Goal: Task Accomplishment & Management: Complete application form

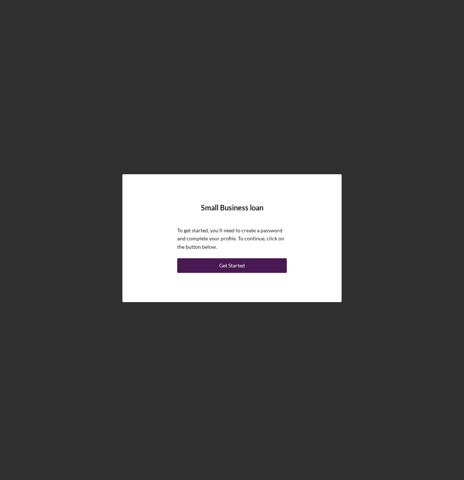
click at [230, 267] on div "Get Started" at bounding box center [232, 265] width 26 height 15
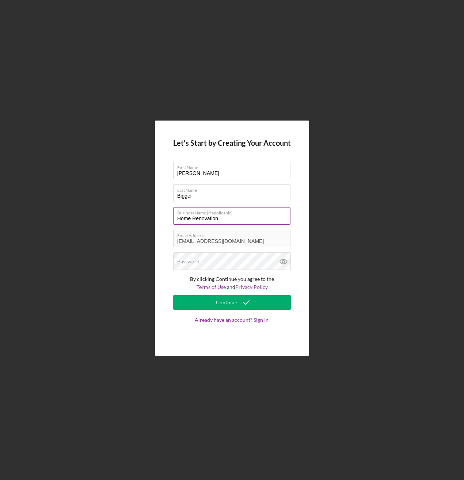
click at [223, 217] on input "Home Renovation" at bounding box center [231, 216] width 117 height 18
type input "H"
type input "Apex Services LLC."
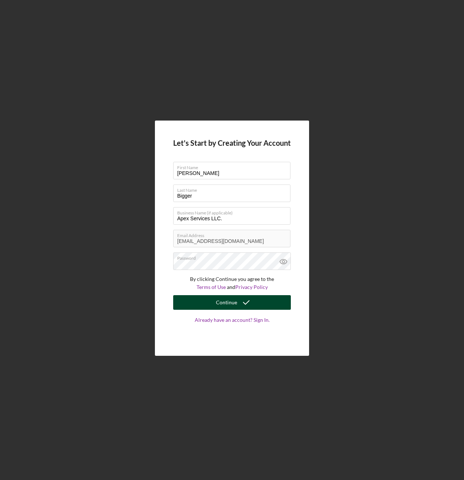
click at [241, 303] on icon "submit" at bounding box center [246, 302] width 18 height 18
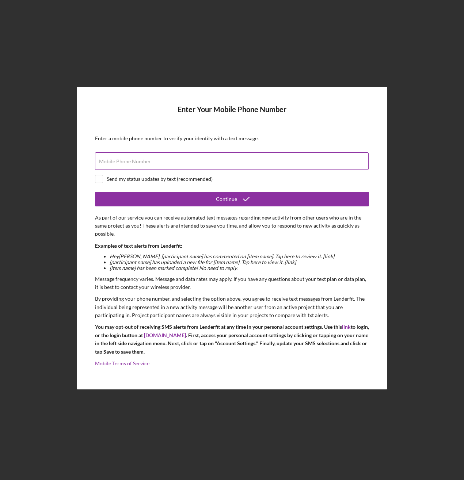
click at [145, 162] on label "Mobile Phone Number" at bounding box center [125, 162] width 52 height 6
click at [145, 162] on input "Mobile Phone Number" at bounding box center [232, 161] width 274 height 18
type input "[PHONE_NUMBER]"
click at [101, 176] on input "checkbox" at bounding box center [98, 178] width 7 height 7
checkbox input "true"
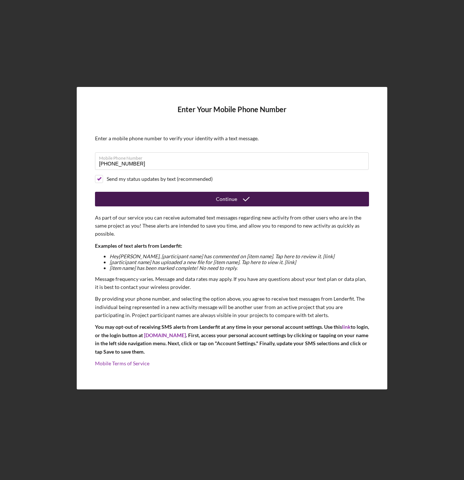
click at [190, 198] on button "Continue" at bounding box center [232, 199] width 274 height 15
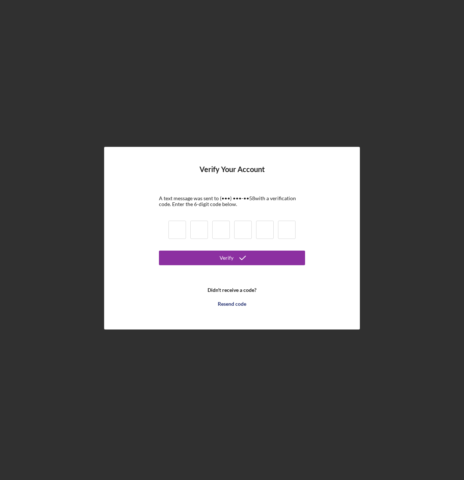
click at [177, 230] on input at bounding box center [177, 230] width 18 height 18
type input "2"
type input "4"
type input "3"
type input "8"
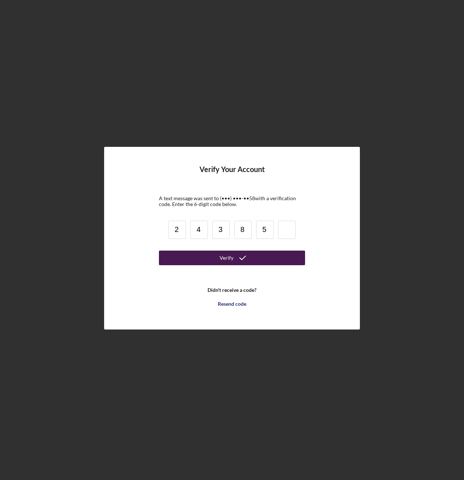
type input "5"
type input "9"
click at [231, 258] on div "Verify" at bounding box center [227, 258] width 14 height 15
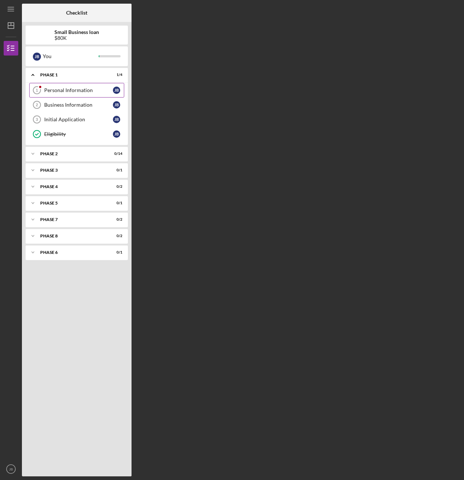
click at [66, 92] on div "Personal Information" at bounding box center [78, 90] width 69 height 6
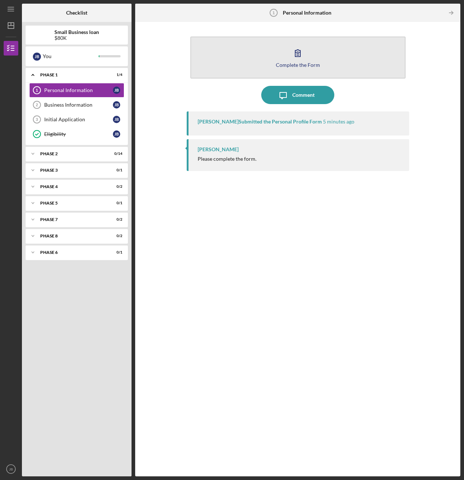
click at [248, 60] on button "Complete the Form Form" at bounding box center [297, 58] width 215 height 42
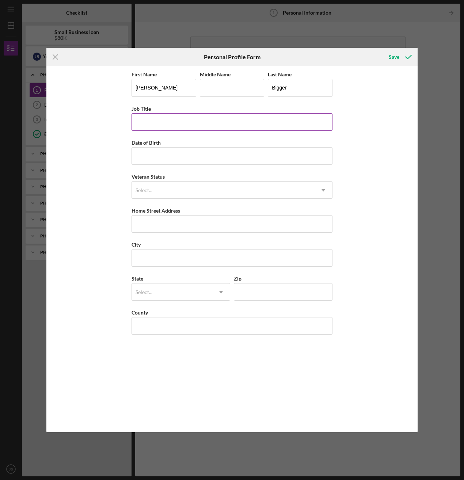
click at [155, 119] on input "Job Title" at bounding box center [232, 122] width 201 height 18
type input "Facilities Manager"
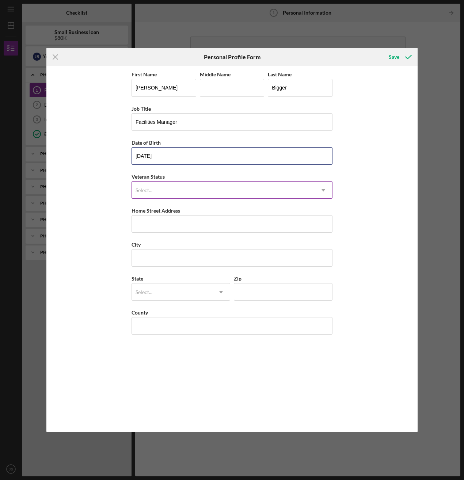
type input "[DATE]"
click at [205, 188] on div "Select..." at bounding box center [223, 190] width 183 height 17
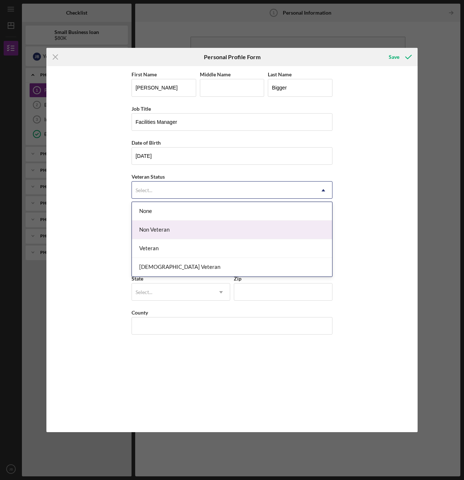
click at [202, 229] on div "Non Veteran" at bounding box center [232, 230] width 200 height 19
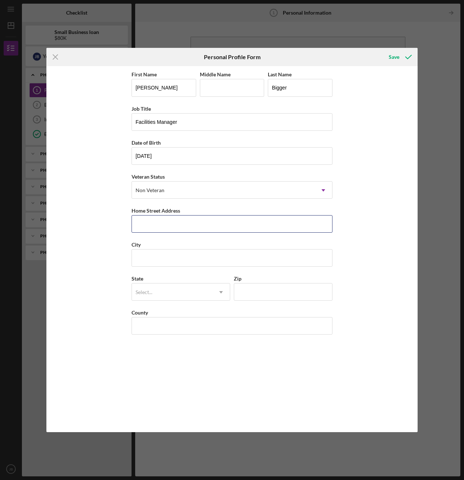
drag, startPoint x: 180, startPoint y: 225, endPoint x: 209, endPoint y: 235, distance: 29.9
click at [180, 226] on input "Home Street Address" at bounding box center [232, 224] width 201 height 18
type input "[STREET_ADDRESS]"
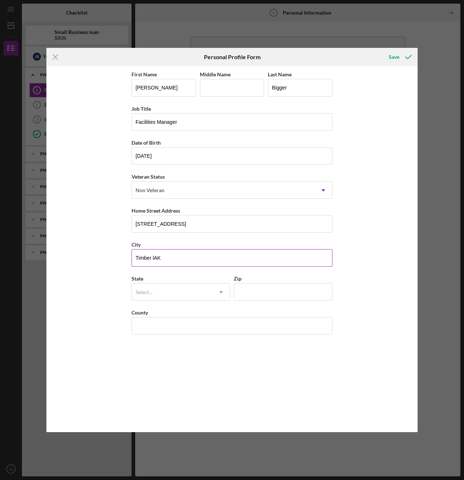
drag, startPoint x: 187, startPoint y: 259, endPoint x: 197, endPoint y: 261, distance: 10.0
type input "Timber Lake"
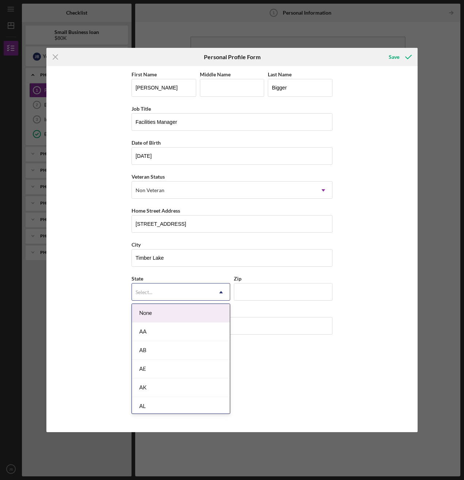
click at [211, 300] on div "Select..." at bounding box center [172, 292] width 80 height 17
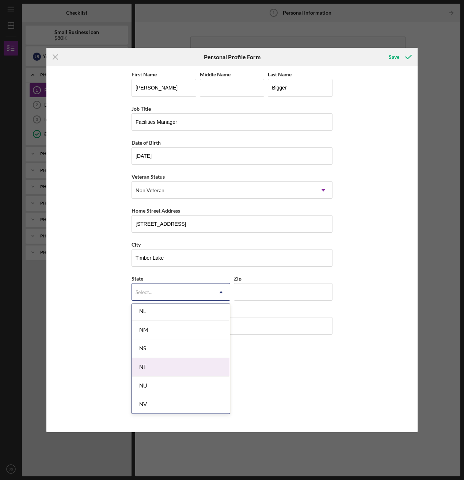
scroll to position [1133, 0]
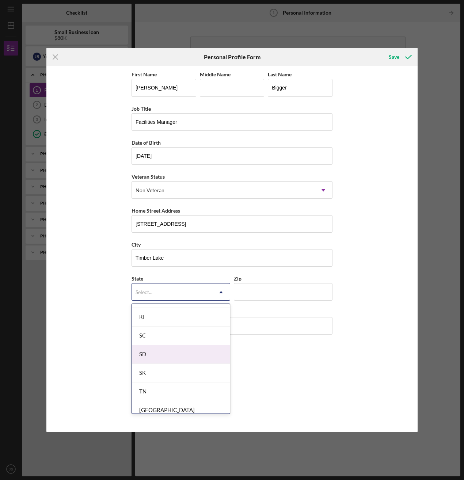
click at [181, 355] on div "SD" at bounding box center [181, 354] width 98 height 19
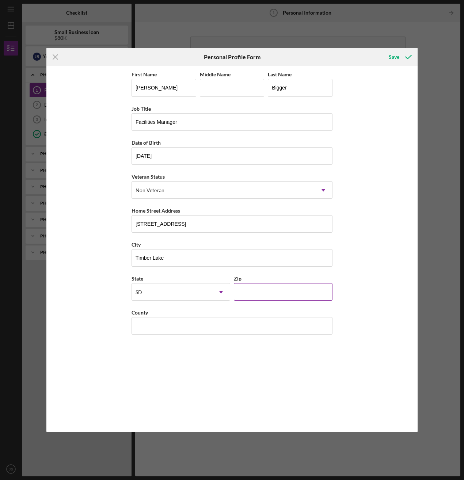
click at [259, 292] on input "Zip" at bounding box center [283, 292] width 99 height 18
type input "57656"
click at [182, 327] on input "County" at bounding box center [232, 326] width 201 height 18
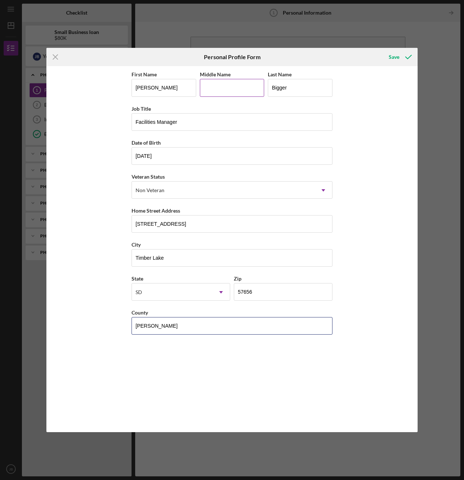
type input "[PERSON_NAME]"
click at [237, 89] on input "Middle Name" at bounding box center [232, 88] width 65 height 18
type input "[PERSON_NAME]"
click at [404, 58] on icon "submit" at bounding box center [408, 57] width 18 height 18
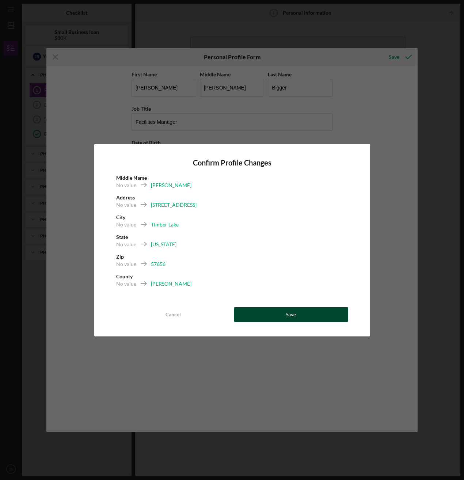
click at [267, 311] on button "Save" at bounding box center [291, 314] width 114 height 15
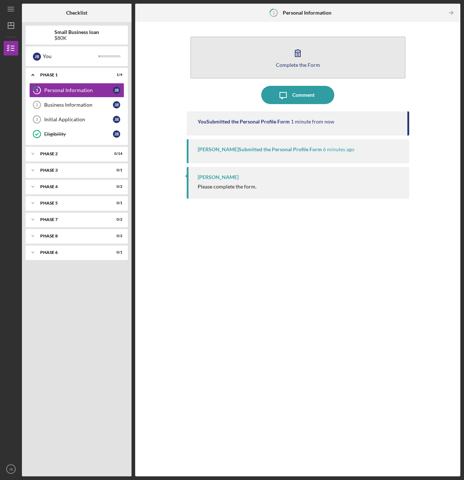
click at [257, 65] on button "Complete the Form Form" at bounding box center [297, 58] width 215 height 42
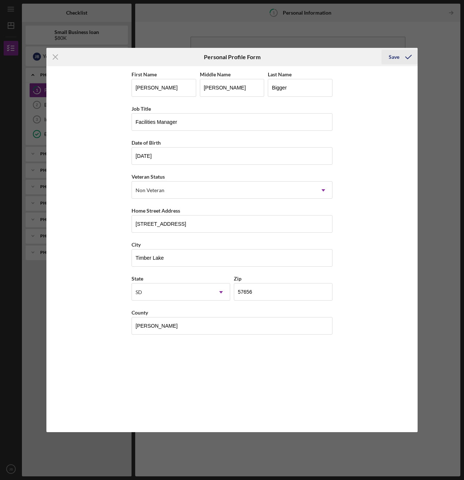
click at [402, 57] on icon "submit" at bounding box center [408, 57] width 18 height 18
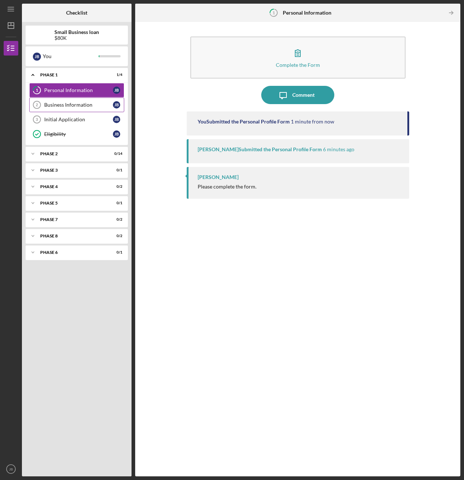
click at [74, 102] on link "Business Information 2 Business Information [PERSON_NAME]" at bounding box center [76, 105] width 95 height 15
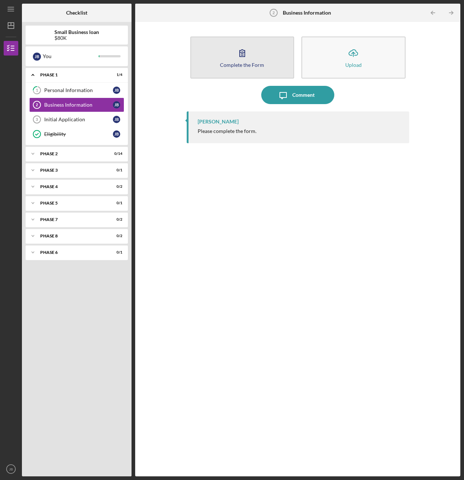
click at [249, 65] on div "Complete the Form" at bounding box center [242, 64] width 44 height 5
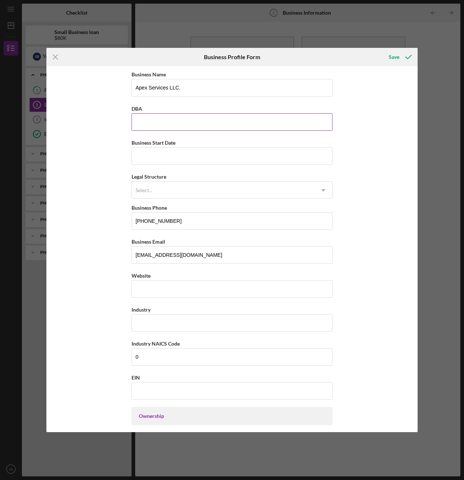
click at [167, 124] on input "DBA" at bounding box center [232, 122] width 201 height 18
type input "Apex or Apex Services"
click at [167, 161] on input "Business Start Date" at bounding box center [232, 156] width 201 height 18
click at [174, 188] on div "Select..." at bounding box center [223, 190] width 183 height 17
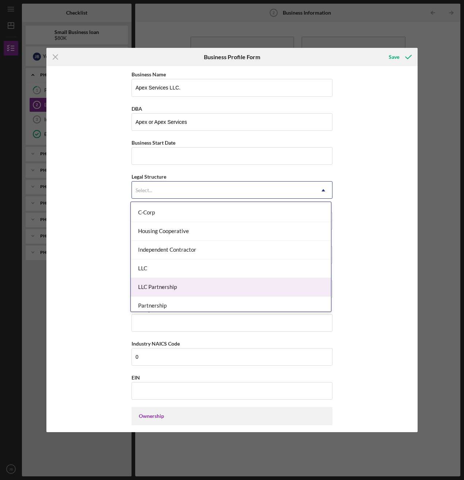
scroll to position [110, 0]
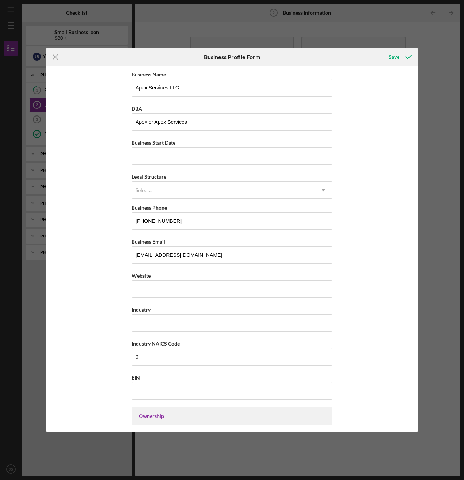
click at [387, 143] on div "Business Name Apex Services LLC. DBA Apex or Apex Services Business Start Date …" at bounding box center [231, 249] width 371 height 366
click at [291, 186] on div "Select..." at bounding box center [223, 190] width 183 height 17
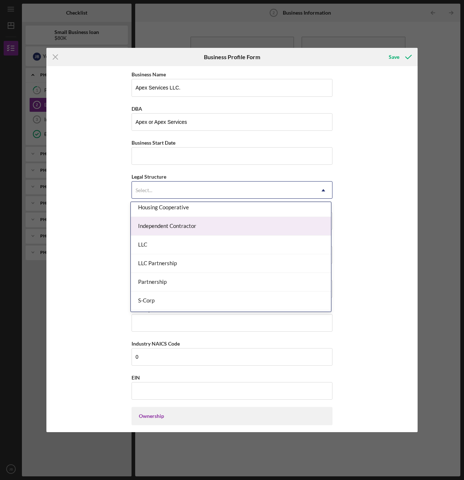
scroll to position [0, 0]
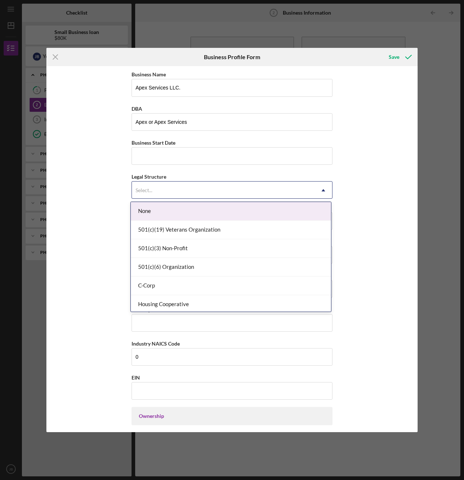
drag, startPoint x: 391, startPoint y: 174, endPoint x: 388, endPoint y: 178, distance: 5.3
click at [390, 174] on div "Business Name Apex Services LLC. DBA Apex or Apex Services Business Start Date …" at bounding box center [231, 249] width 371 height 366
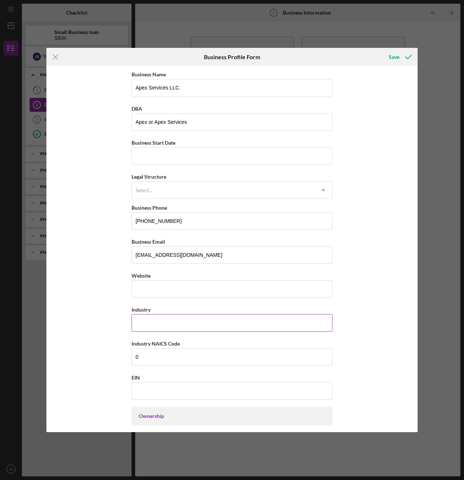
click at [189, 324] on input "Industry" at bounding box center [232, 323] width 201 height 18
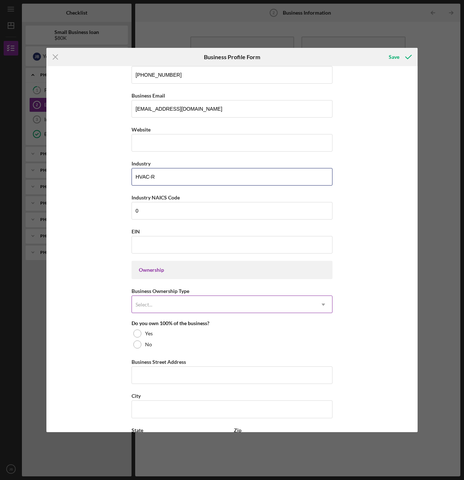
type input "HVAC-R"
click at [223, 306] on div "Select..." at bounding box center [223, 304] width 183 height 17
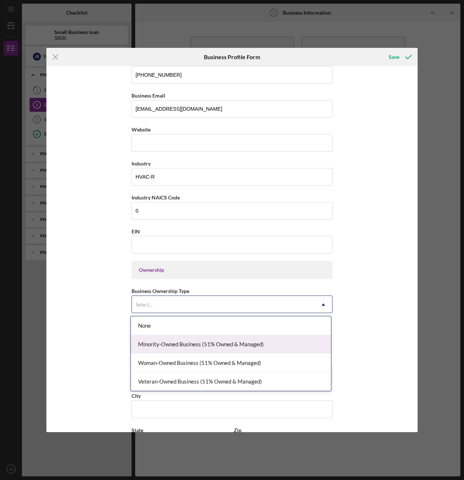
click at [182, 344] on div "Minority-Owned Business (51% Owned & Managed)" at bounding box center [231, 344] width 200 height 19
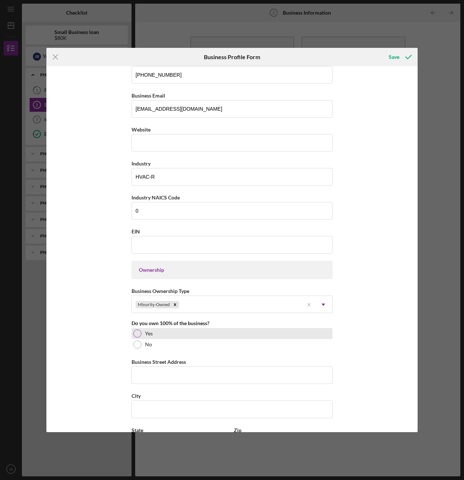
click at [143, 330] on div "Yes" at bounding box center [232, 333] width 201 height 11
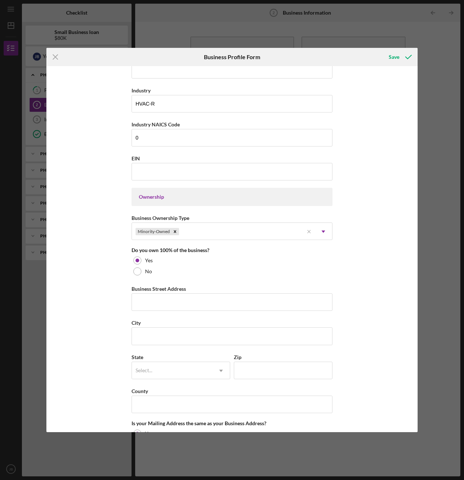
scroll to position [256, 0]
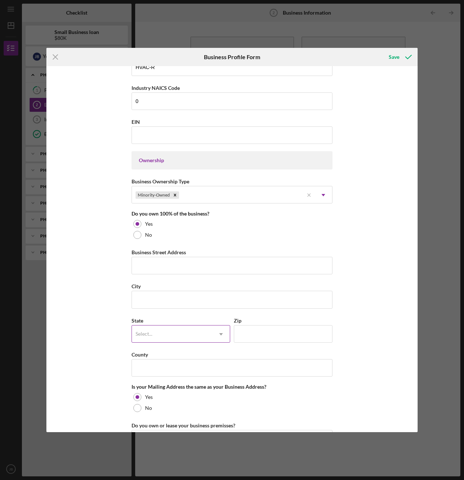
click at [192, 337] on div "Select..." at bounding box center [172, 334] width 80 height 17
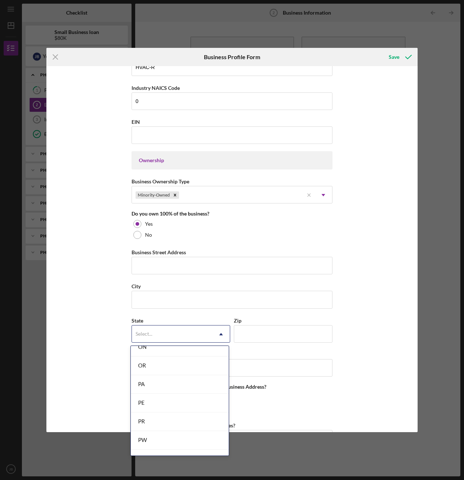
scroll to position [1088, 0]
click at [177, 437] on div "SD" at bounding box center [180, 442] width 98 height 19
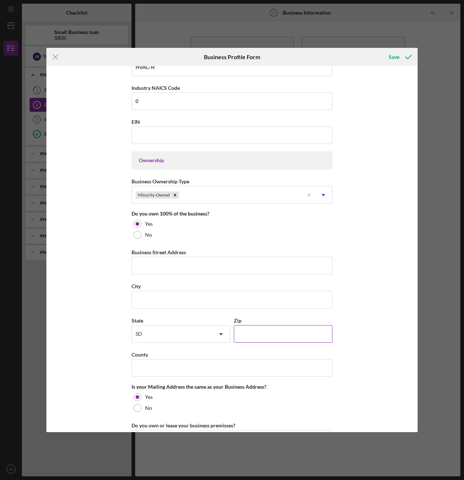
click at [278, 334] on input "Zip" at bounding box center [283, 334] width 99 height 18
type input "57656"
drag, startPoint x: 189, startPoint y: 300, endPoint x: 220, endPoint y: 303, distance: 31.1
click at [189, 300] on input "City" at bounding box center [232, 300] width 201 height 18
type input "Timber Lake"
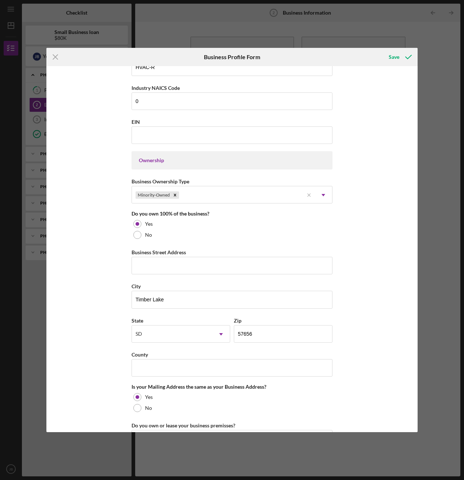
click at [392, 272] on div "Business Name Apex Services LLC. DBA Apex or Apex Services Business Start Date …" at bounding box center [231, 249] width 371 height 366
drag, startPoint x: 225, startPoint y: 268, endPoint x: 262, endPoint y: 275, distance: 37.5
click at [229, 269] on input "Business Street Address" at bounding box center [232, 266] width 201 height 18
type input "[STREET_ADDRESS]"
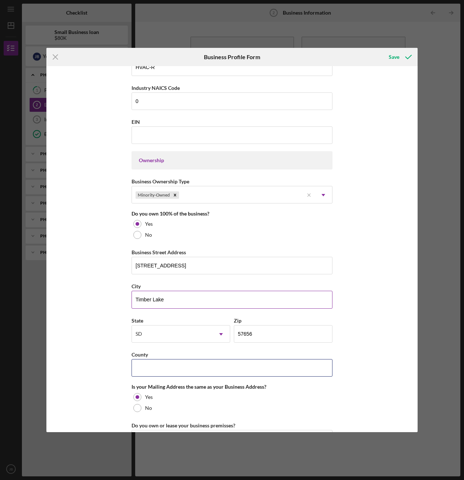
type input "[PERSON_NAME]"
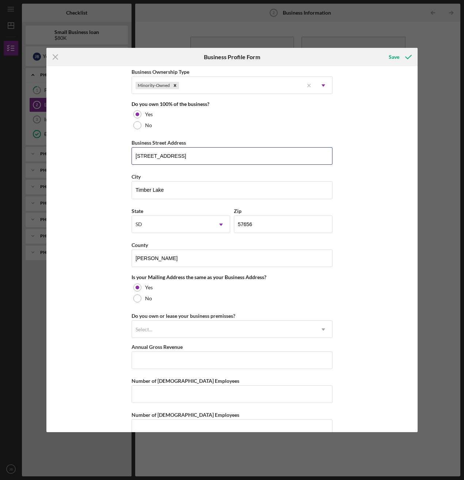
scroll to position [381, 0]
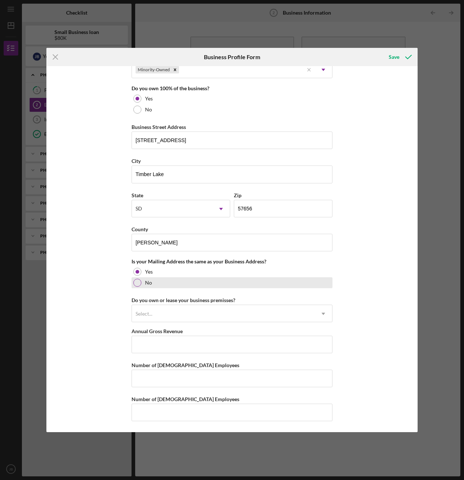
click at [139, 284] on div at bounding box center [137, 283] width 8 height 8
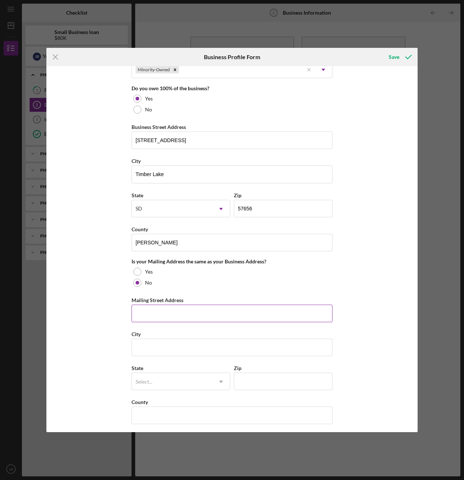
click at [156, 312] on input "Mailing Street Address" at bounding box center [232, 314] width 201 height 18
type input "P.O. Box 245"
type input "Timber Lake"
type input "`"
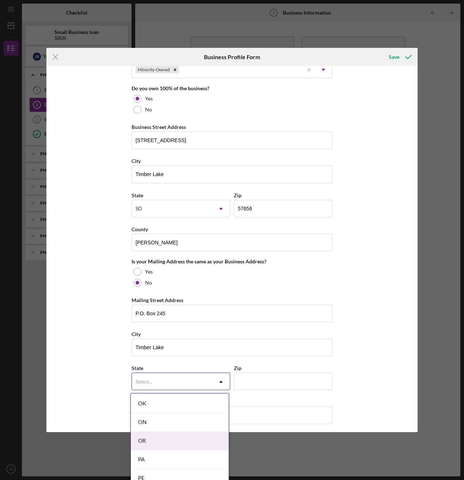
scroll to position [1169, 0]
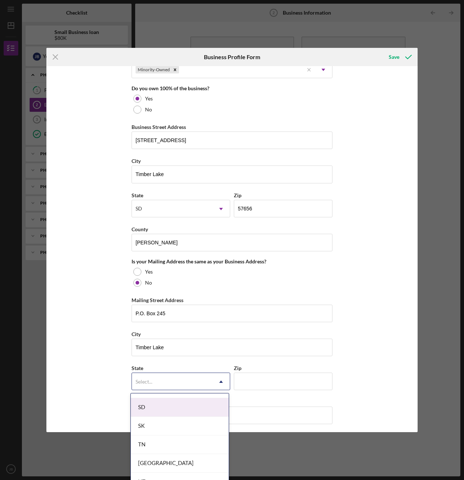
click at [163, 412] on div "SD" at bounding box center [180, 407] width 98 height 19
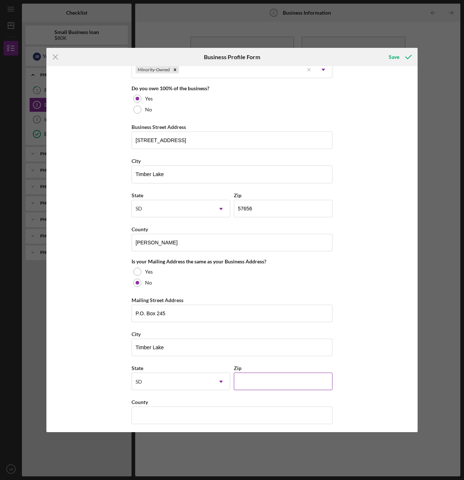
click at [254, 379] on input "Zip" at bounding box center [283, 382] width 99 height 18
type input "57656"
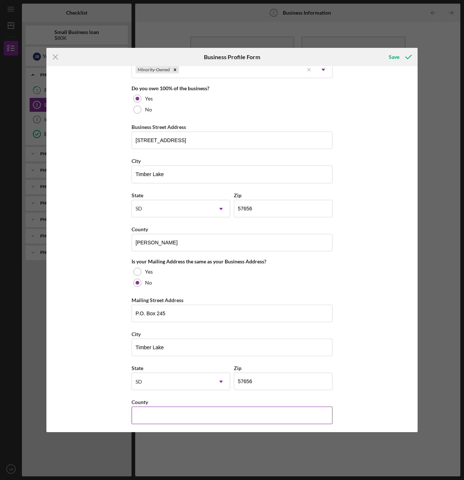
click at [225, 414] on input "County" at bounding box center [232, 416] width 201 height 18
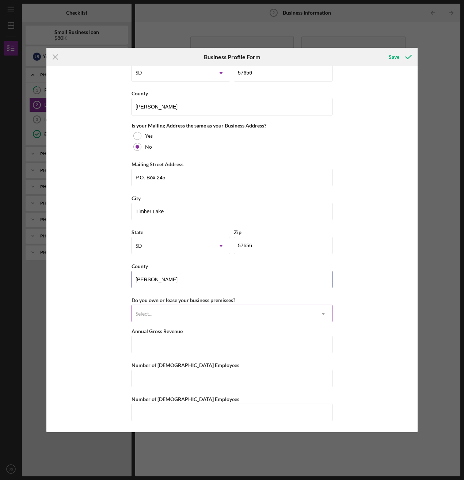
type input "[PERSON_NAME]"
click at [234, 314] on div "Select..." at bounding box center [223, 314] width 183 height 17
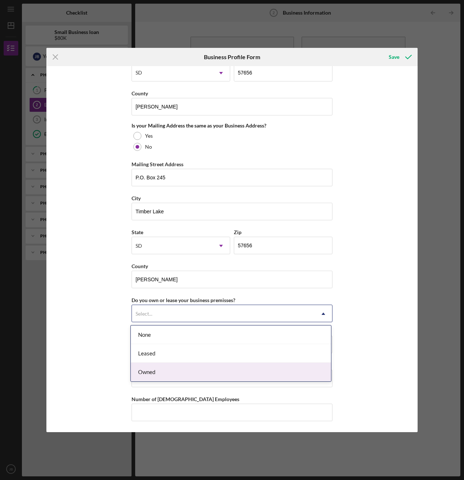
click at [211, 374] on div "Owned" at bounding box center [231, 372] width 200 height 19
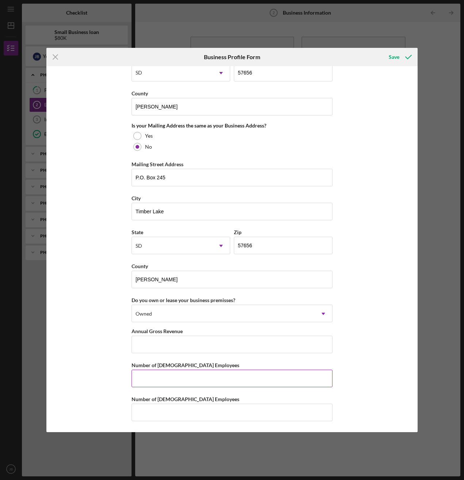
click at [173, 380] on input "Number of [DEMOGRAPHIC_DATA] Employees" at bounding box center [232, 379] width 201 height 18
type input "1"
click at [164, 412] on input "Number of [DEMOGRAPHIC_DATA] Employees" at bounding box center [232, 413] width 201 height 18
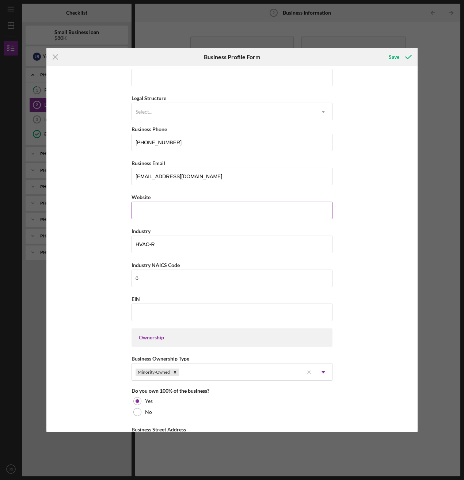
scroll to position [0, 0]
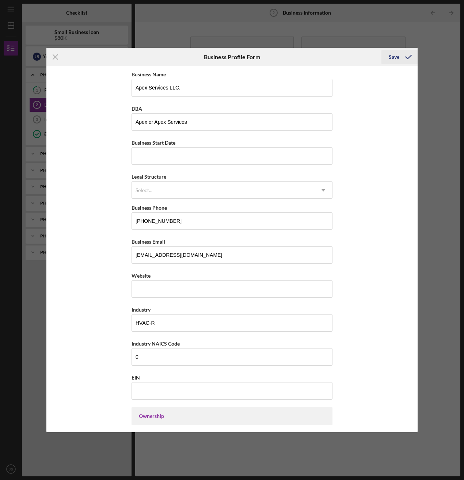
type input "0"
click at [398, 58] on div "Save" at bounding box center [394, 57] width 11 height 15
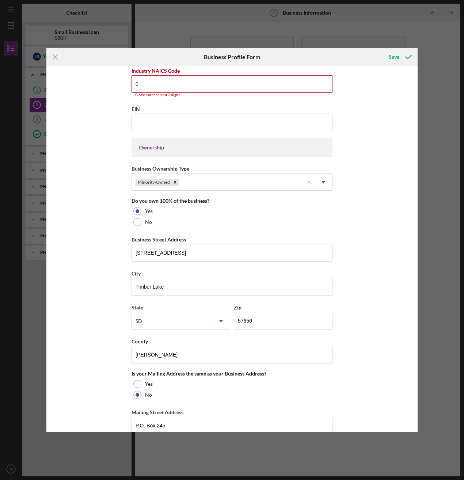
scroll to position [54, 0]
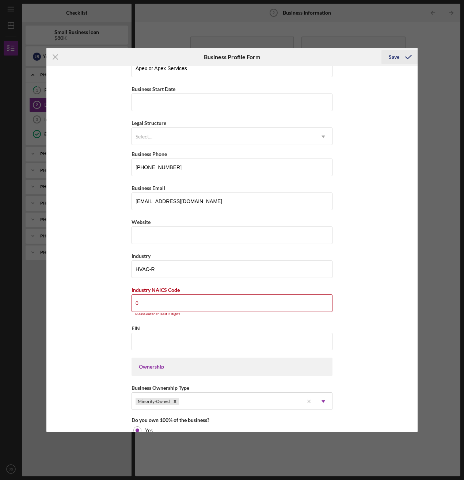
click at [390, 55] on div "Save" at bounding box center [394, 57] width 11 height 15
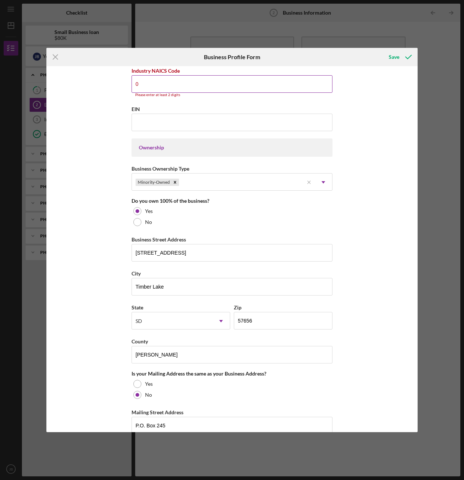
click at [189, 81] on input "0" at bounding box center [232, 84] width 201 height 18
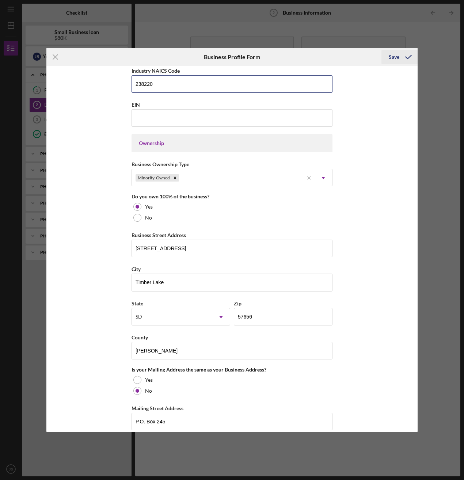
type input "238220"
click at [395, 58] on div "Save" at bounding box center [394, 57] width 11 height 15
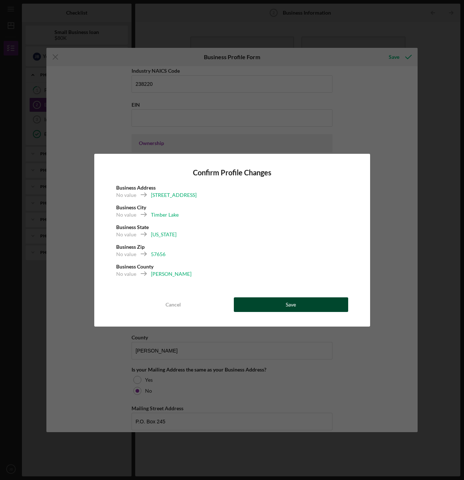
click at [297, 308] on button "Save" at bounding box center [291, 304] width 114 height 15
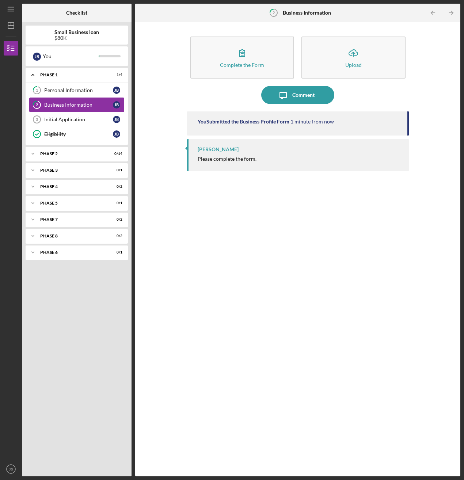
click at [78, 106] on div "Business Information" at bounding box center [78, 105] width 69 height 6
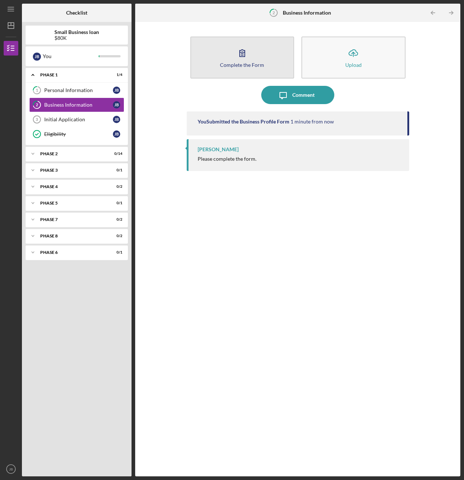
click at [267, 58] on button "Complete the Form Form" at bounding box center [242, 58] width 104 height 42
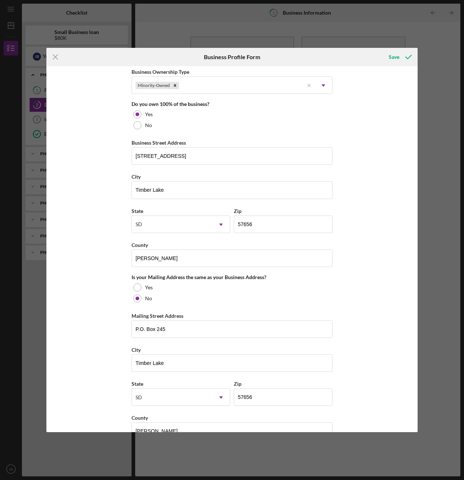
scroll to position [517, 0]
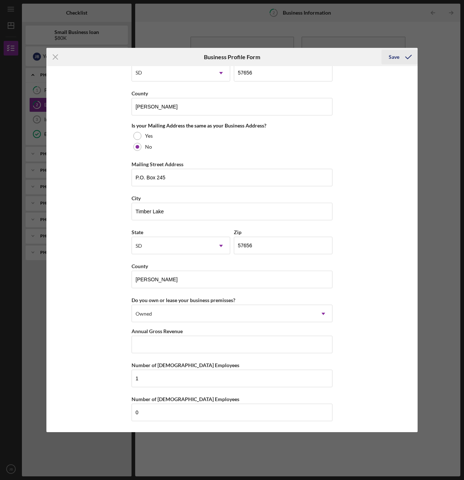
click at [396, 59] on div "Save" at bounding box center [394, 57] width 11 height 15
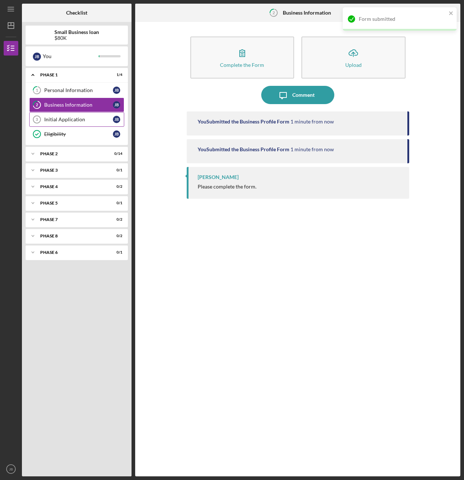
click at [77, 122] on div "Initial Application" at bounding box center [78, 120] width 69 height 6
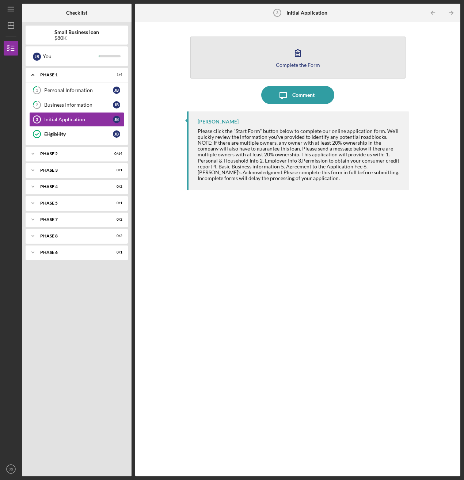
click at [250, 64] on button "Complete the Form Form" at bounding box center [297, 58] width 215 height 42
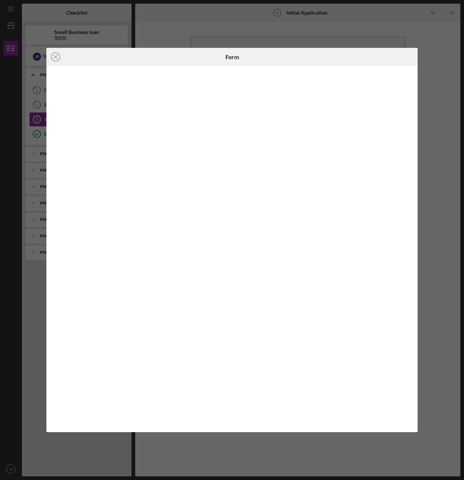
click at [358, 33] on div "Icon/Close Form" at bounding box center [232, 240] width 464 height 480
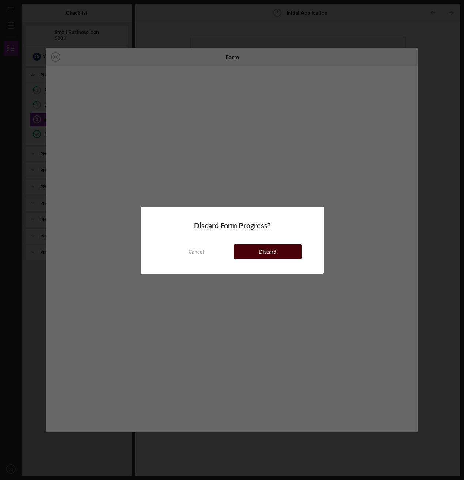
click at [260, 252] on div "Discard" at bounding box center [268, 251] width 18 height 15
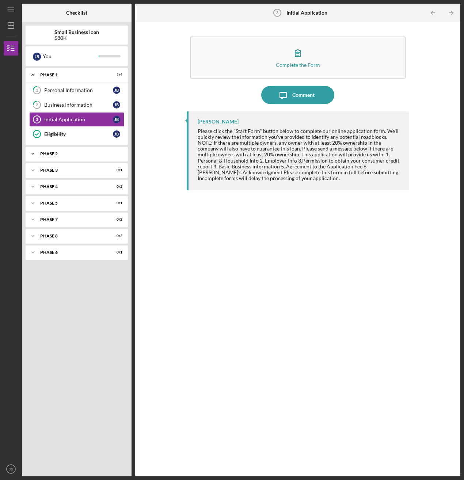
click at [64, 155] on div "Phase 2" at bounding box center [79, 154] width 79 height 4
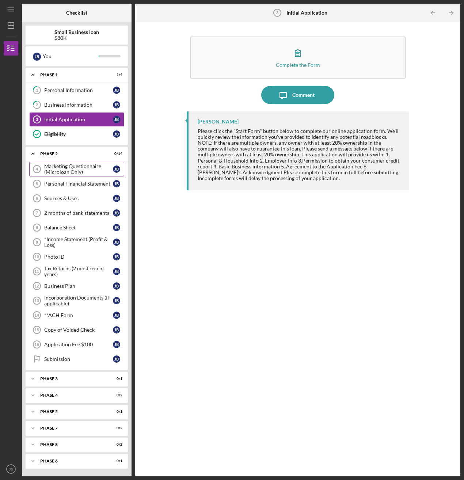
click at [66, 169] on div "Marketing Questionnaire (Microloan Only)" at bounding box center [78, 169] width 69 height 12
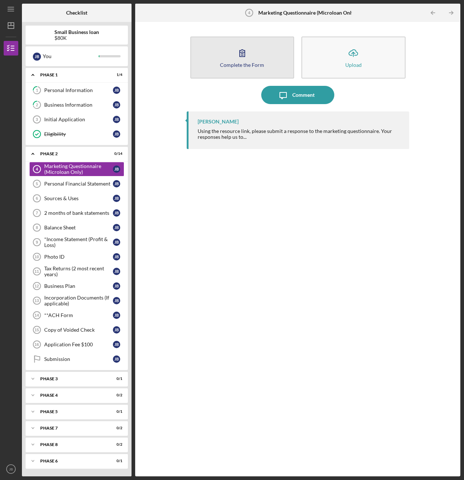
click at [223, 56] on button "Complete the Form Form" at bounding box center [242, 58] width 104 height 42
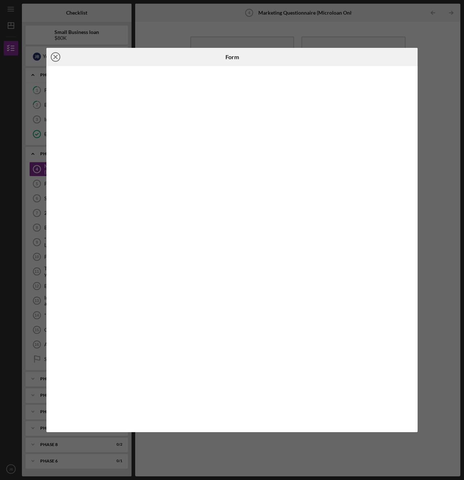
click at [53, 55] on icon "Icon/Close" at bounding box center [55, 57] width 18 height 18
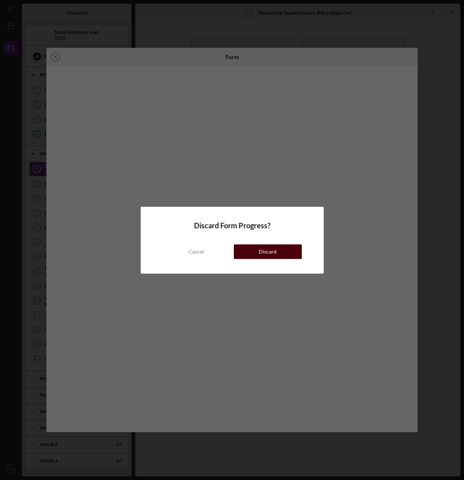
click at [276, 259] on div "Cancel Discard" at bounding box center [232, 244] width 139 height 29
click at [270, 251] on div "Discard" at bounding box center [268, 251] width 18 height 15
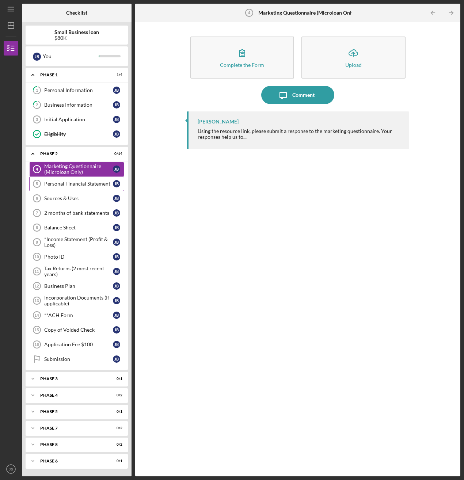
click at [79, 183] on div "Personal Financial Statement" at bounding box center [78, 184] width 69 height 6
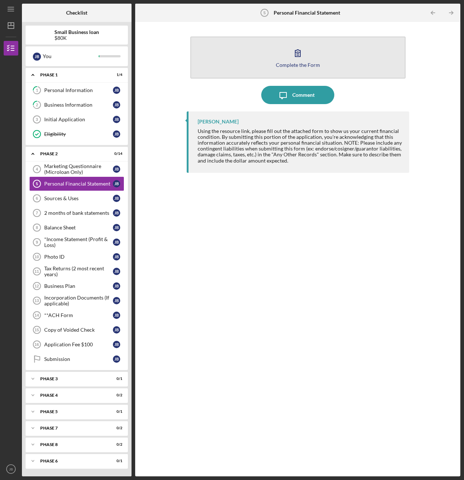
click at [244, 69] on button "Complete the Form Form" at bounding box center [297, 58] width 215 height 42
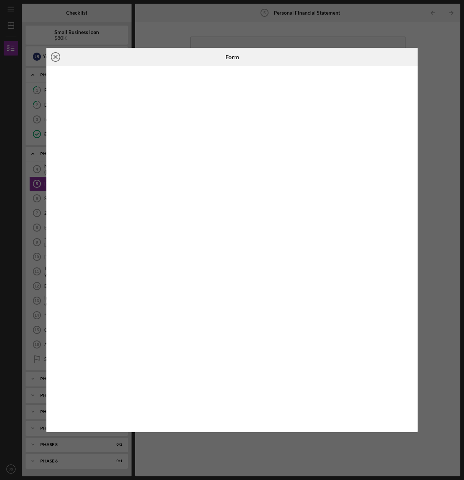
click at [57, 58] on line at bounding box center [56, 57] width 4 height 4
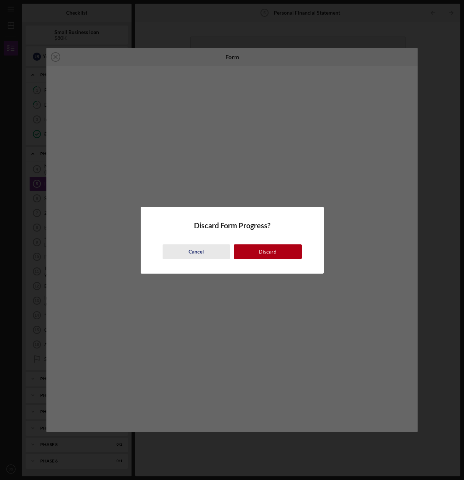
click at [201, 255] on div "Cancel" at bounding box center [196, 251] width 15 height 15
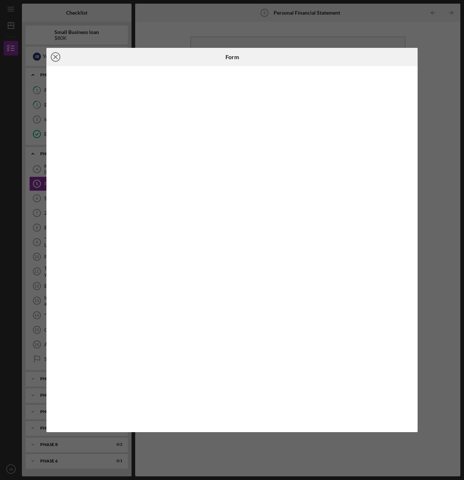
click at [56, 58] on line at bounding box center [56, 57] width 4 height 4
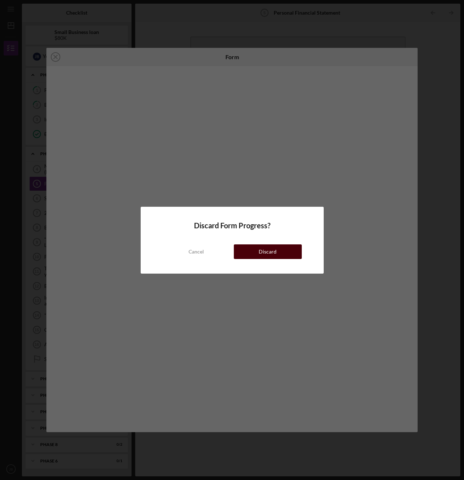
click at [293, 248] on button "Discard" at bounding box center [268, 251] width 68 height 15
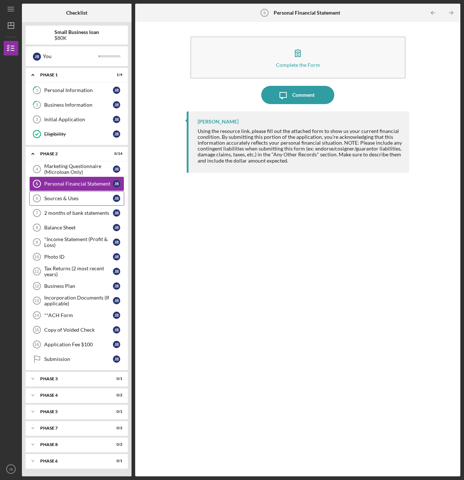
click at [61, 200] on div "Sources & Uses" at bounding box center [78, 199] width 69 height 6
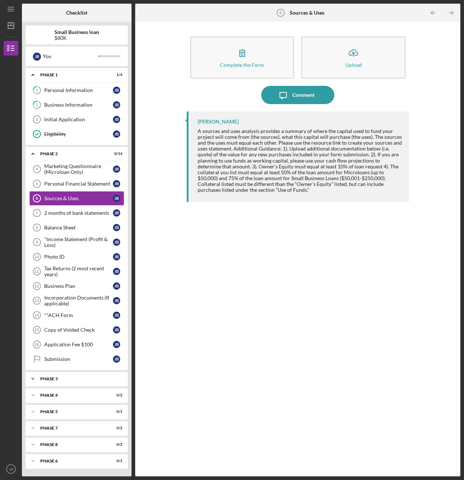
click at [72, 379] on div "Phase 3" at bounding box center [79, 379] width 79 height 4
click at [58, 416] on div "Icon/Expander Phase 4 0 / 2" at bounding box center [77, 414] width 102 height 15
click at [58, 415] on div "Phase 4" at bounding box center [79, 414] width 79 height 4
click at [57, 428] on div "Phase 5" at bounding box center [79, 430] width 79 height 4
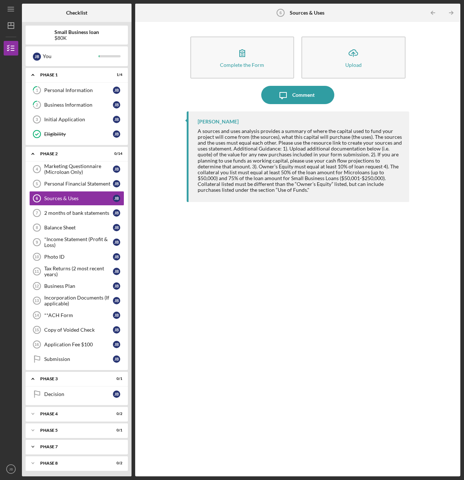
click at [54, 450] on div "Icon/Expander Phase 7 0 / 2" at bounding box center [77, 447] width 102 height 15
click at [54, 448] on div "Phase 7" at bounding box center [79, 447] width 79 height 4
click at [56, 467] on div "Icon/Expander Phase 8 0 / 2" at bounding box center [77, 463] width 102 height 15
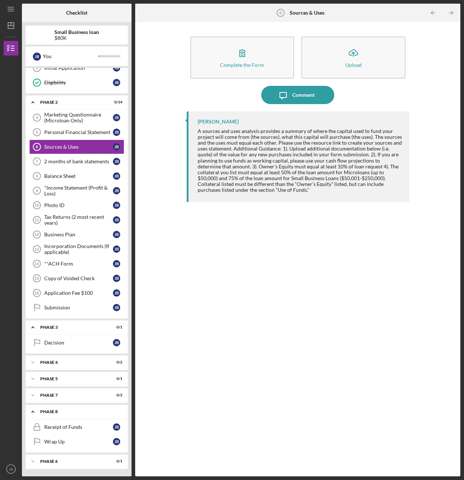
click at [61, 410] on div "Phase 8" at bounding box center [79, 412] width 79 height 4
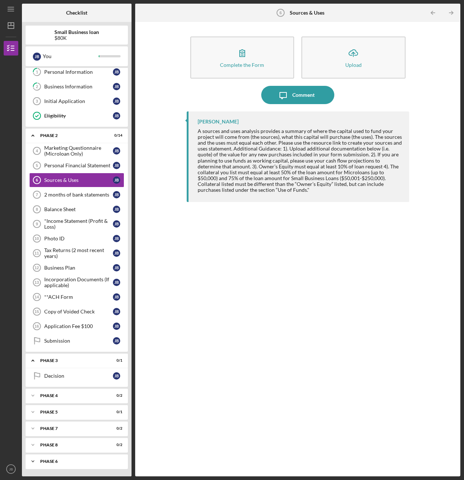
click at [63, 461] on div "Phase 6" at bounding box center [79, 461] width 79 height 4
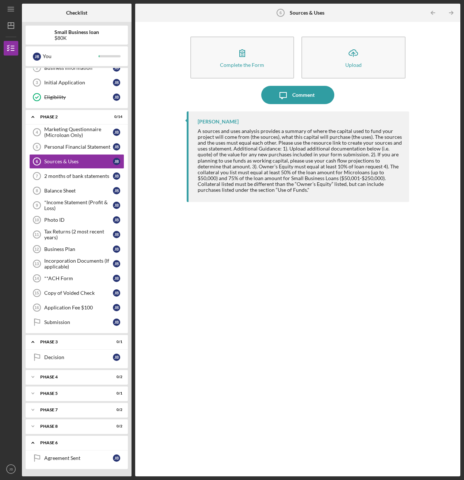
click at [58, 445] on div "Phase 6" at bounding box center [79, 443] width 79 height 4
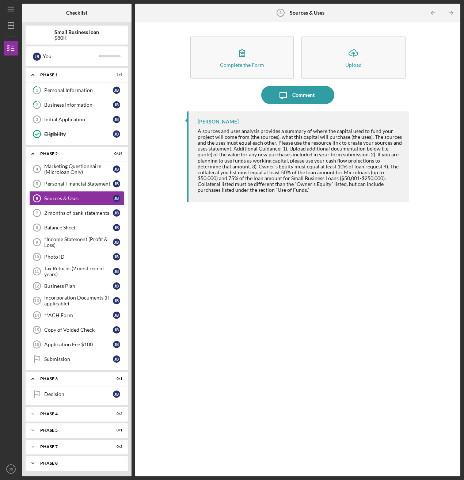
scroll to position [18, 0]
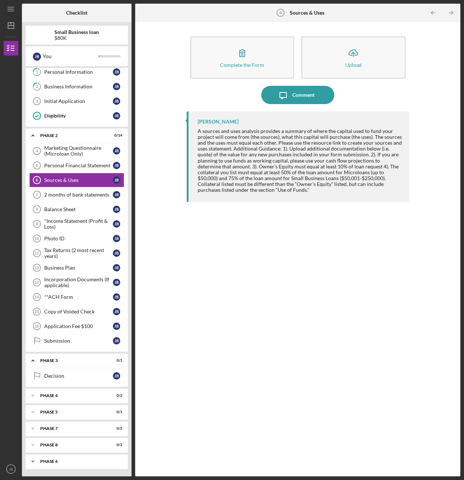
click at [61, 459] on div "Icon/Expander Phase 6 0 / 1" at bounding box center [77, 461] width 102 height 15
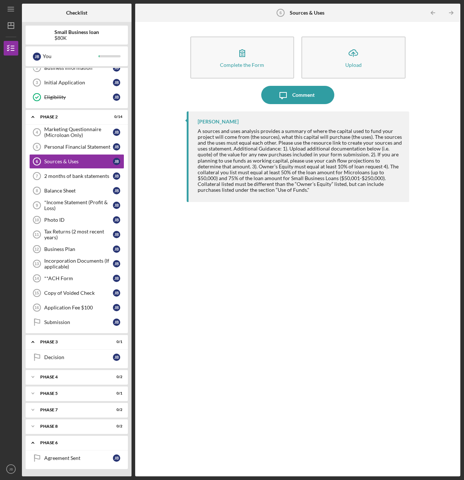
click at [67, 444] on div "Phase 6" at bounding box center [79, 443] width 79 height 4
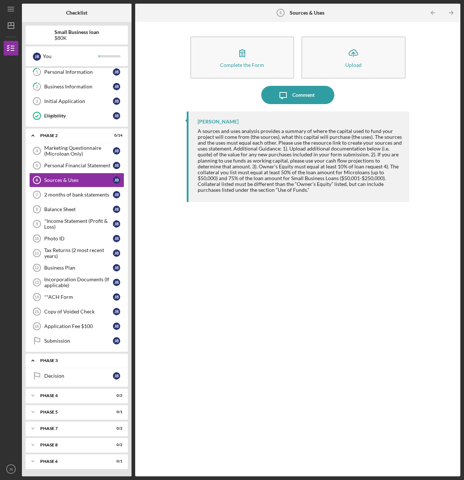
scroll to position [0, 0]
